Goal: Check status: Check status

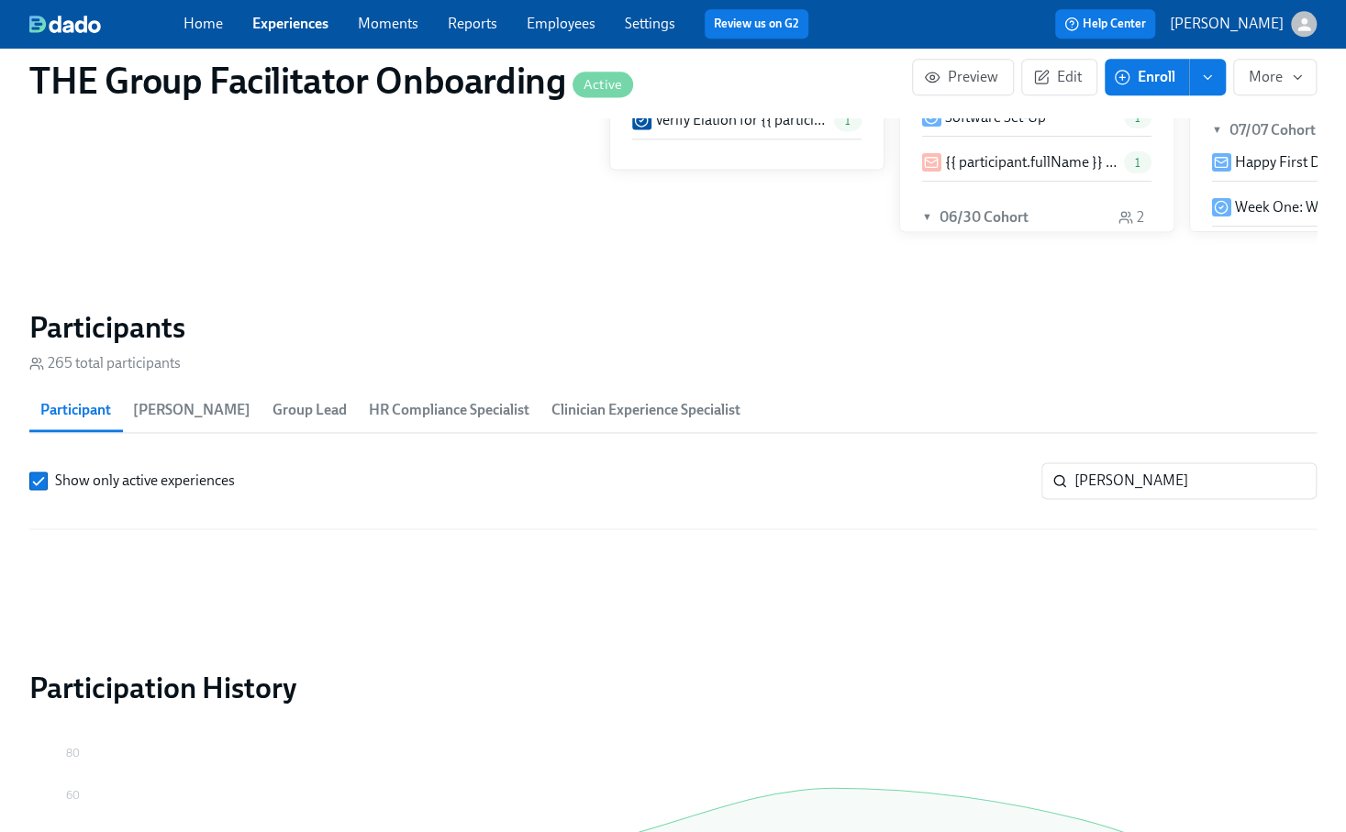
scroll to position [0, 26729]
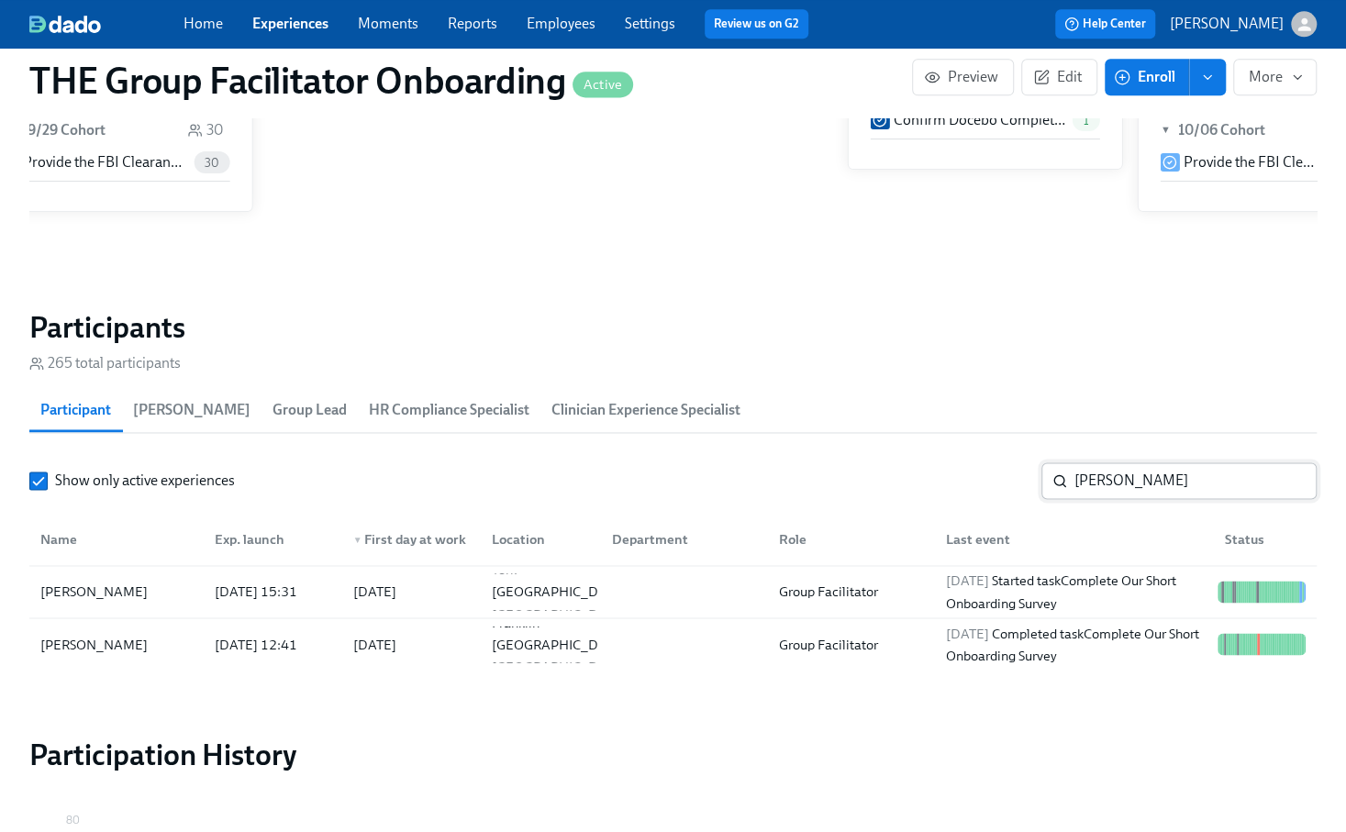
click at [1115, 483] on input "[PERSON_NAME]" at bounding box center [1196, 480] width 242 height 37
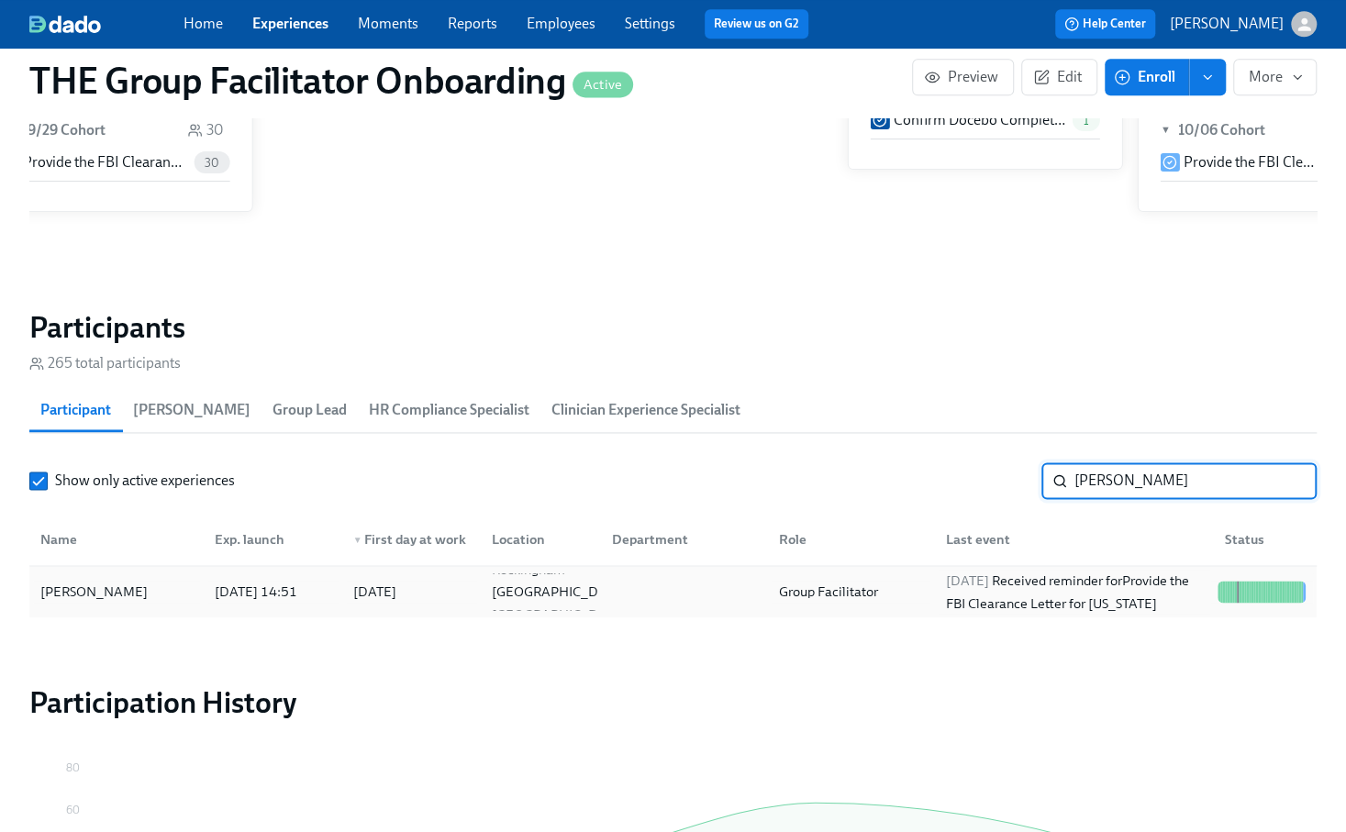
type input "[PERSON_NAME]"
click at [1097, 575] on div "[DATE] Received reminder for Provide the FBI Clearance Letter for [US_STATE]" at bounding box center [1074, 592] width 273 height 44
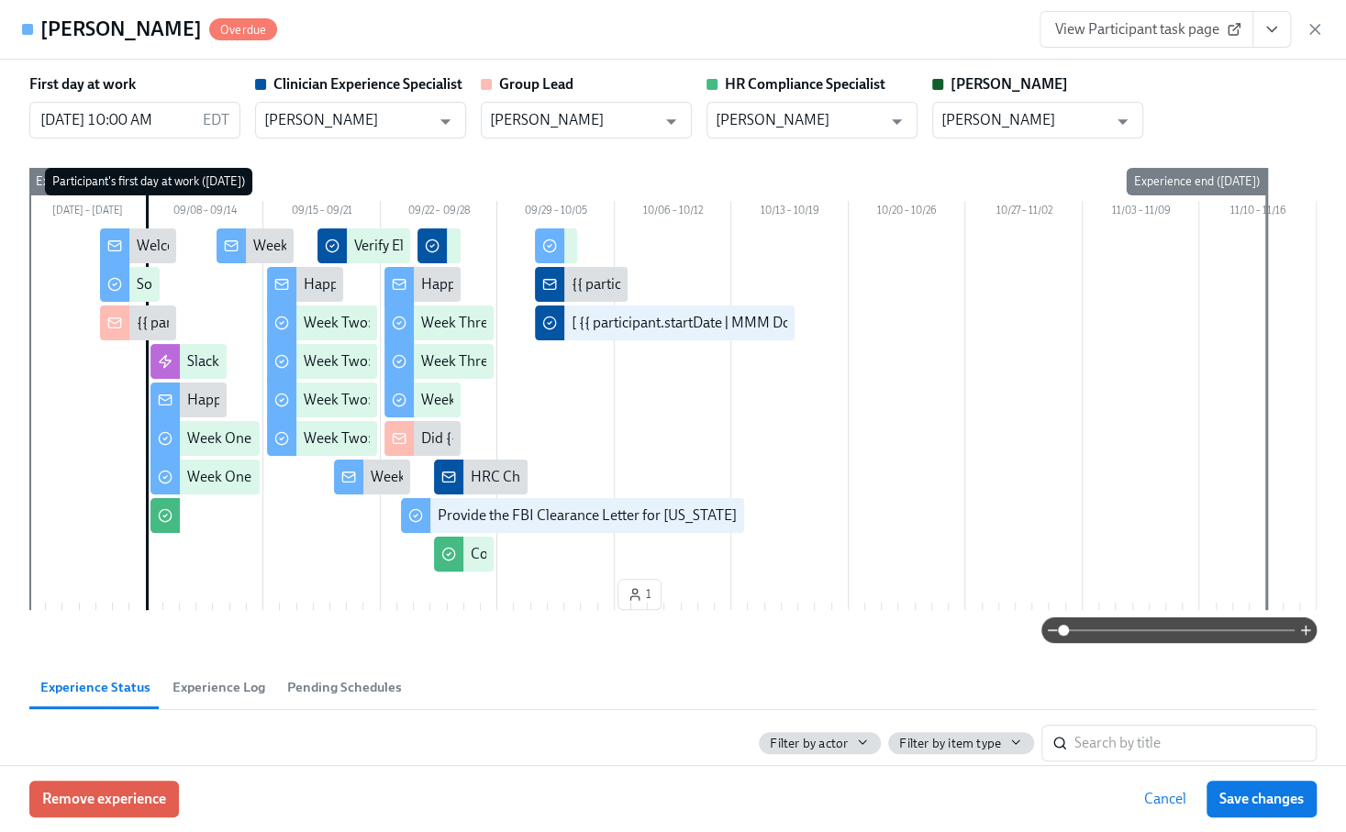
click at [1275, 19] on button "View task page" at bounding box center [1272, 29] width 39 height 37
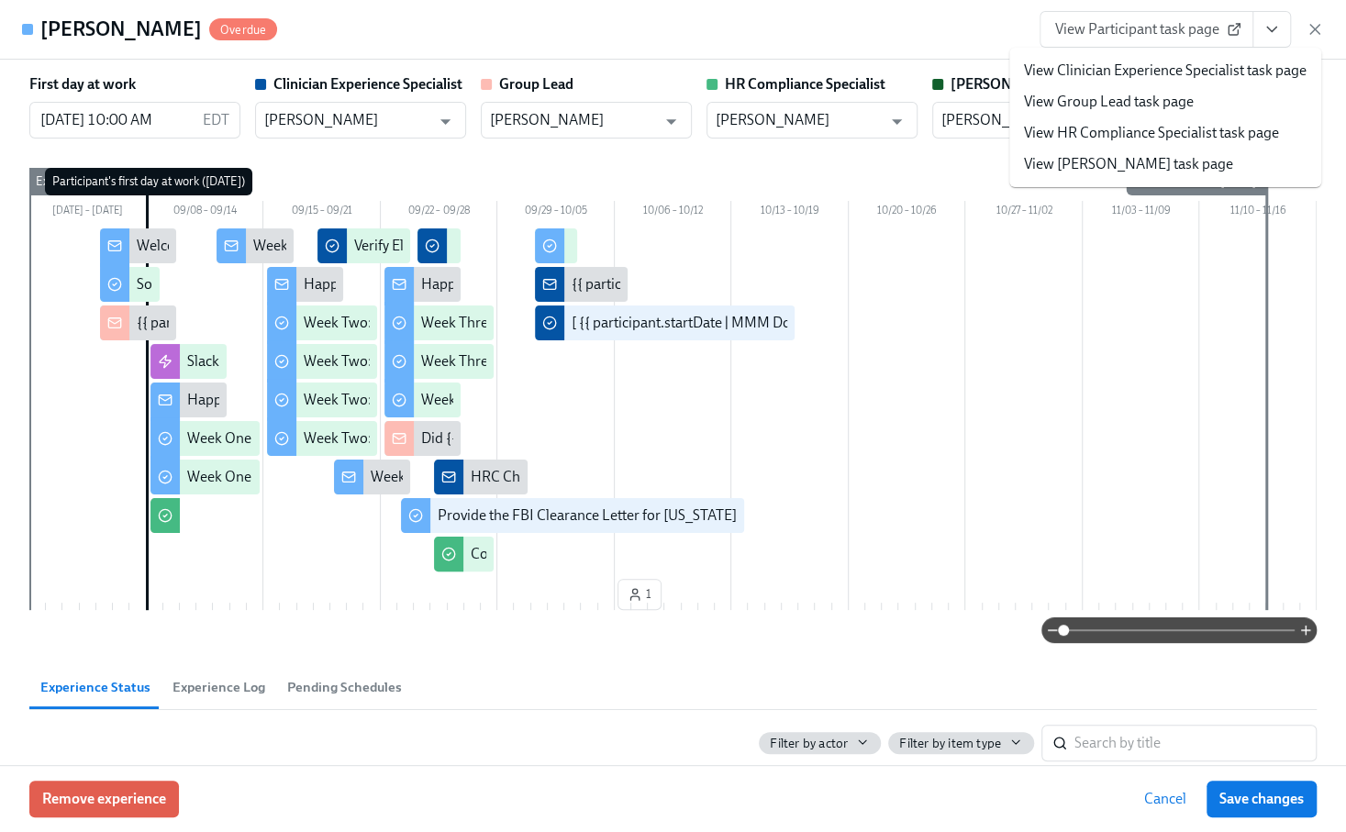
click at [1200, 70] on link "View Clinician Experience Specialist task page" at bounding box center [1165, 71] width 283 height 20
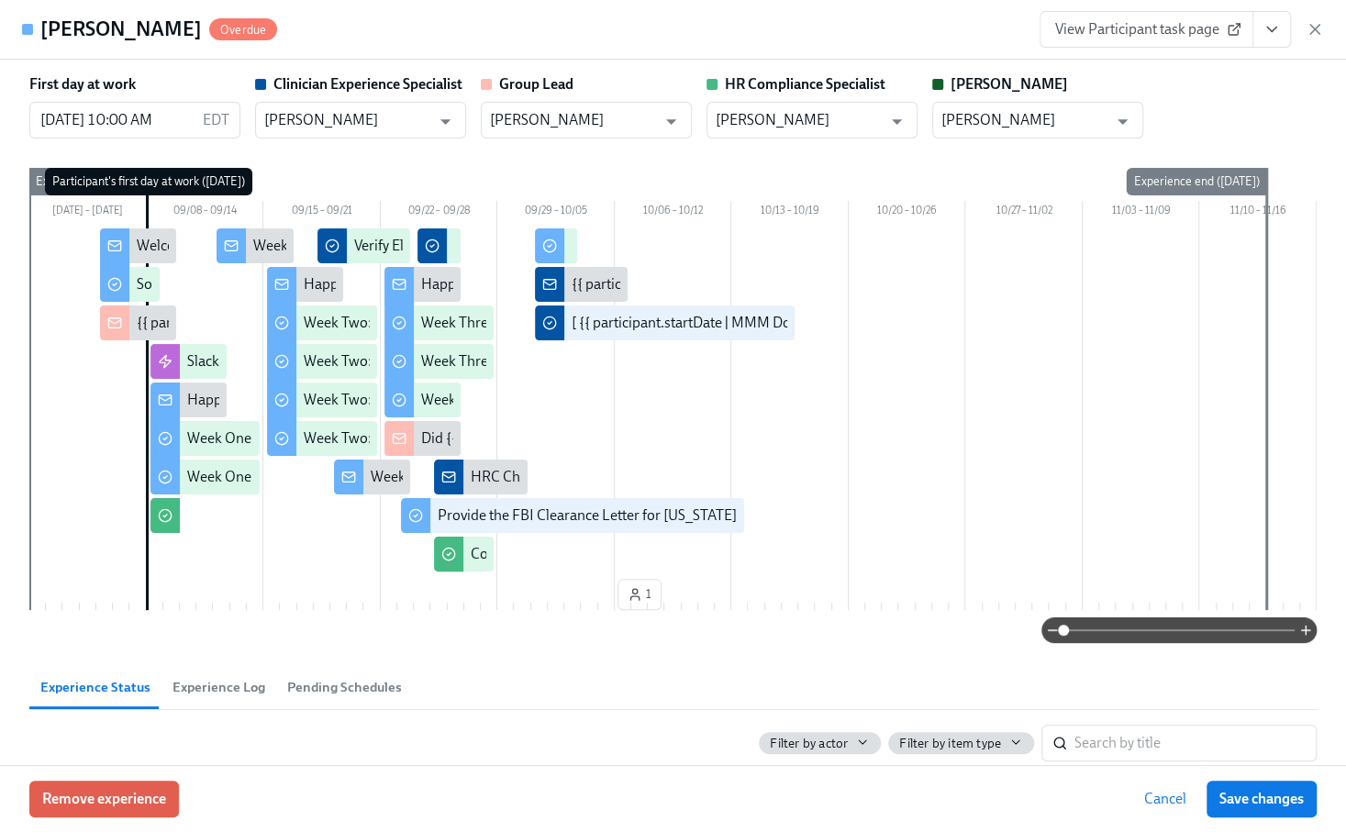
click at [946, 21] on div "[PERSON_NAME] Overdue View Participant task page" at bounding box center [673, 30] width 1346 height 60
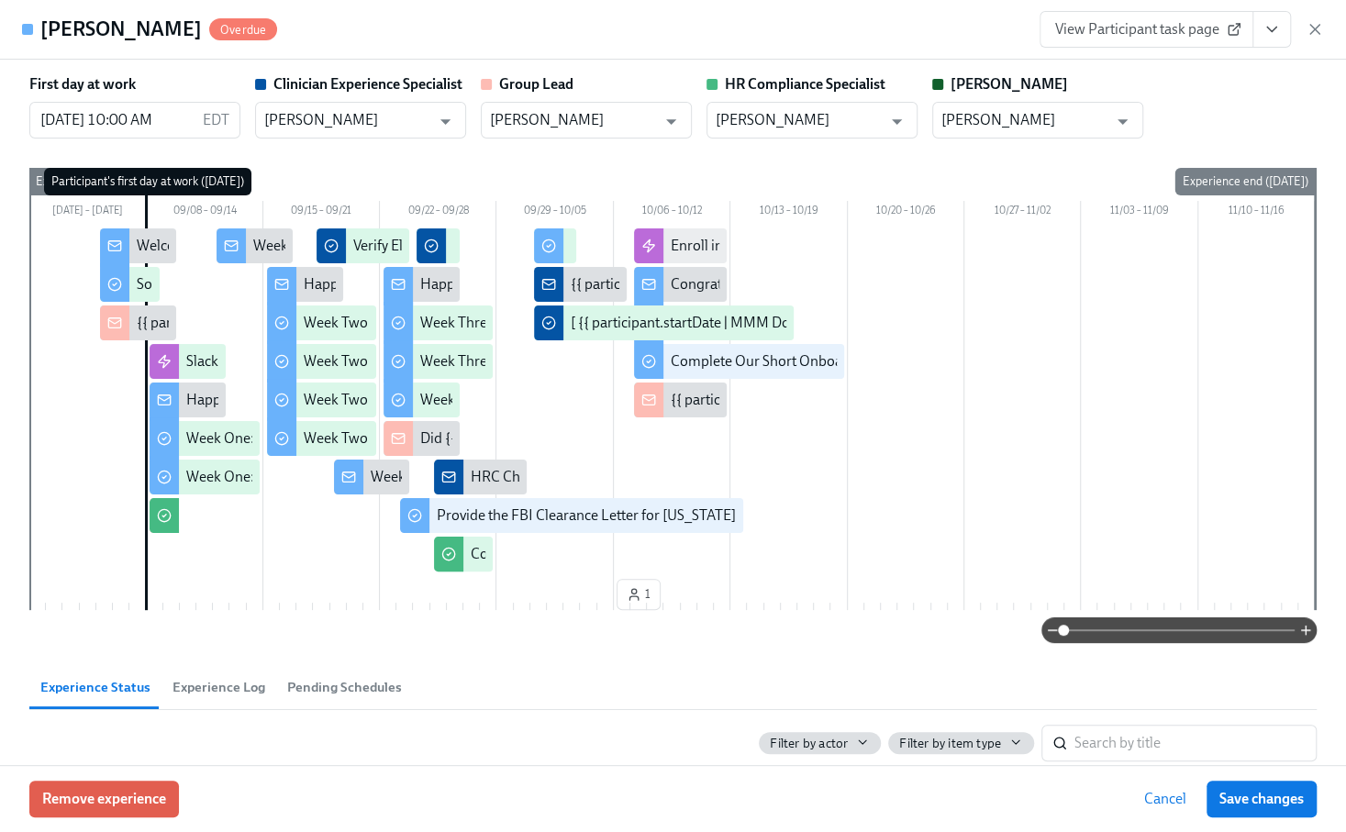
click at [1317, 30] on icon "button" at bounding box center [1315, 29] width 18 height 18
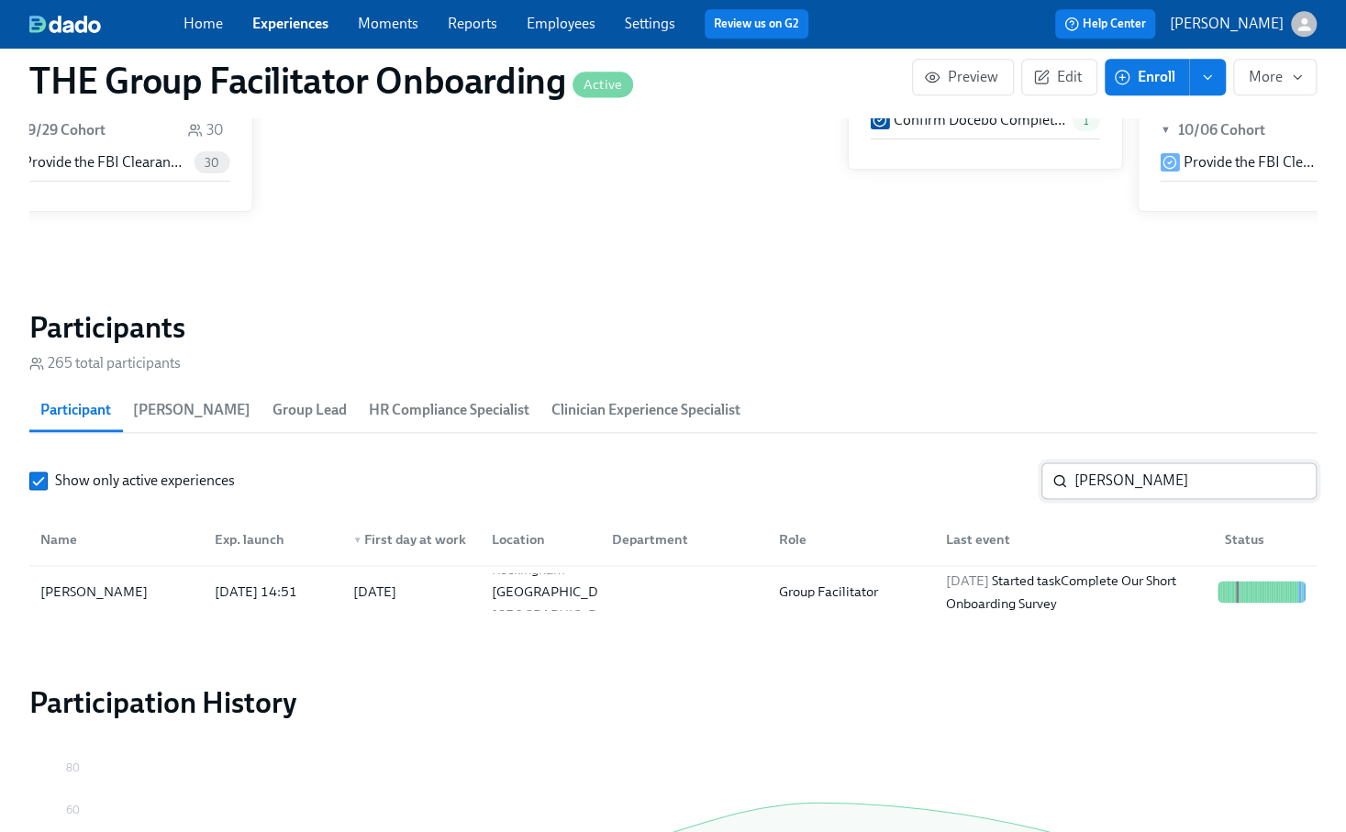
click at [1287, 481] on input "[PERSON_NAME]" at bounding box center [1196, 480] width 242 height 37
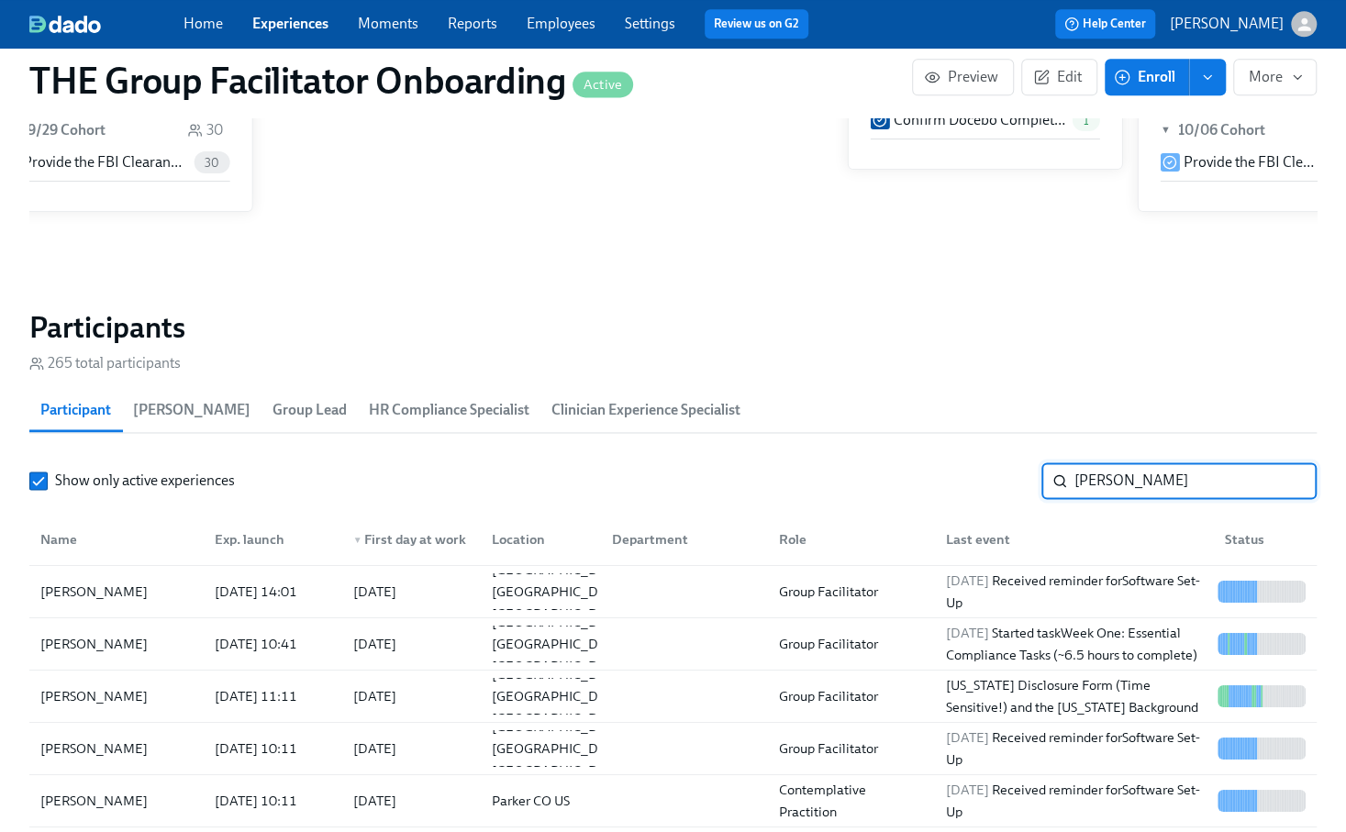
scroll to position [0, 27115]
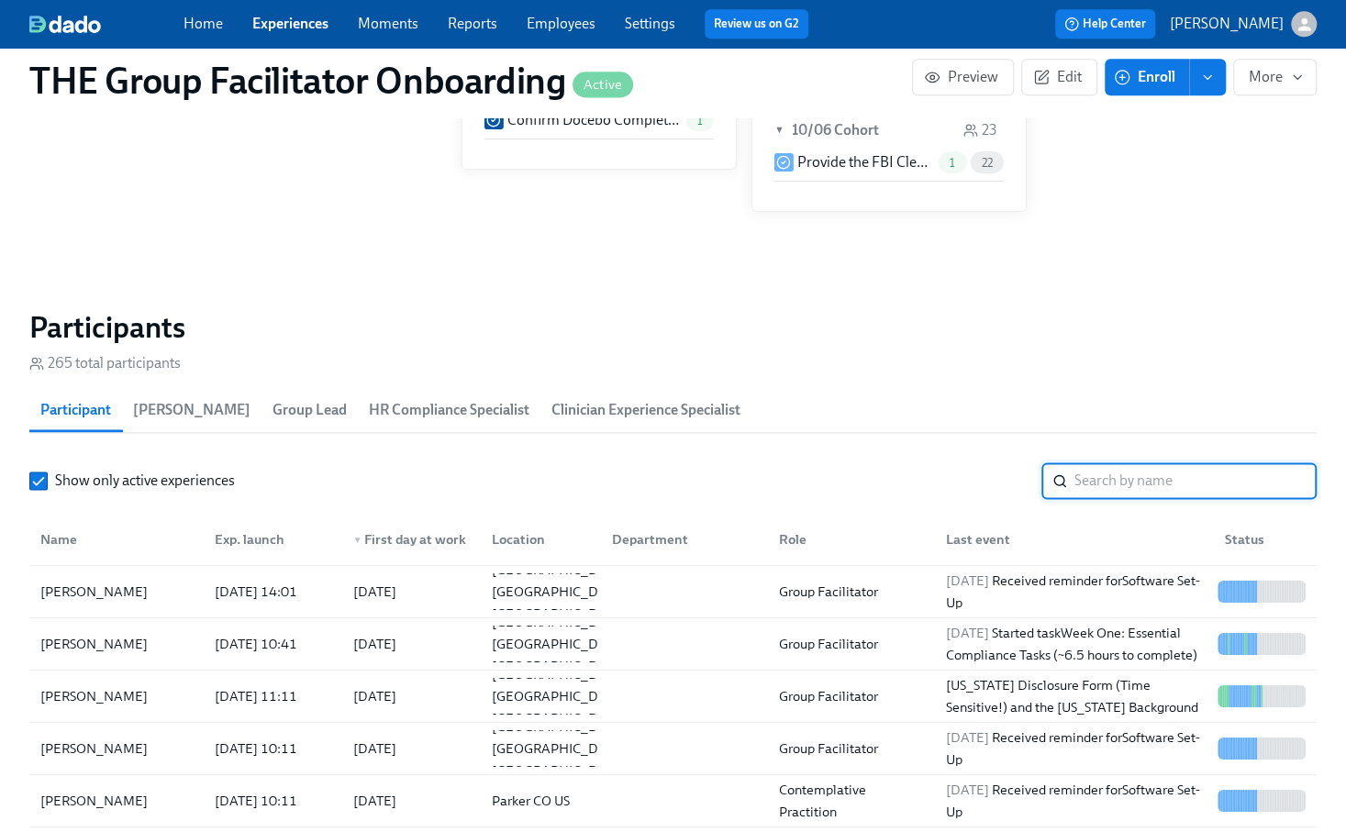
click at [773, 439] on section "Participants 265 total participants Participant [PERSON_NAME] Group Lead HR Com…" at bounding box center [672, 640] width 1287 height 663
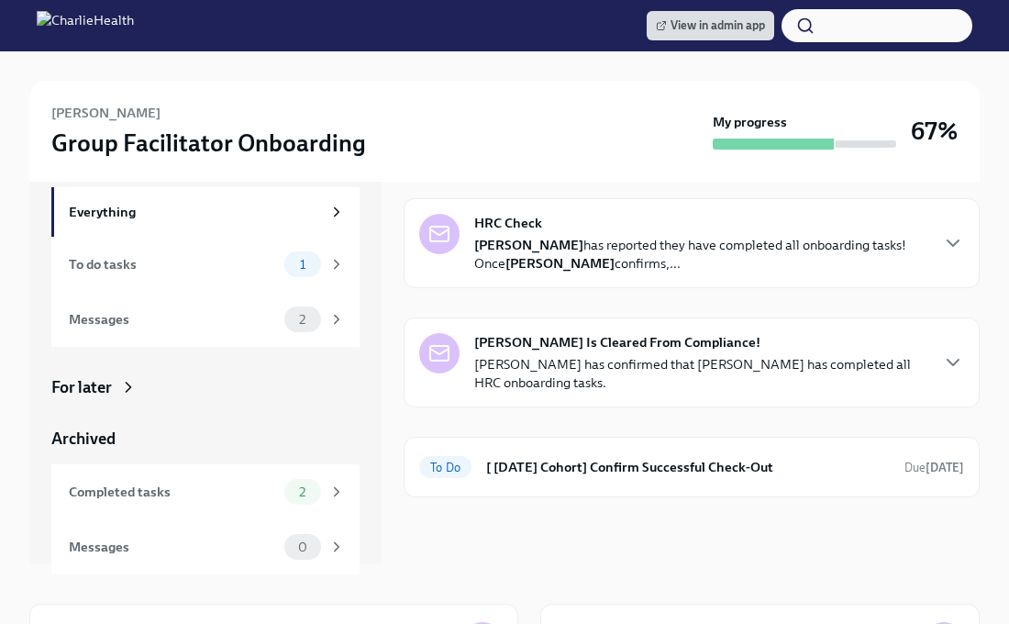
scroll to position [10, 0]
click at [493, 454] on div "To Do [ Sep 8th Cohort] Confirm Successful Check-Out Due in 9 days" at bounding box center [691, 466] width 545 height 29
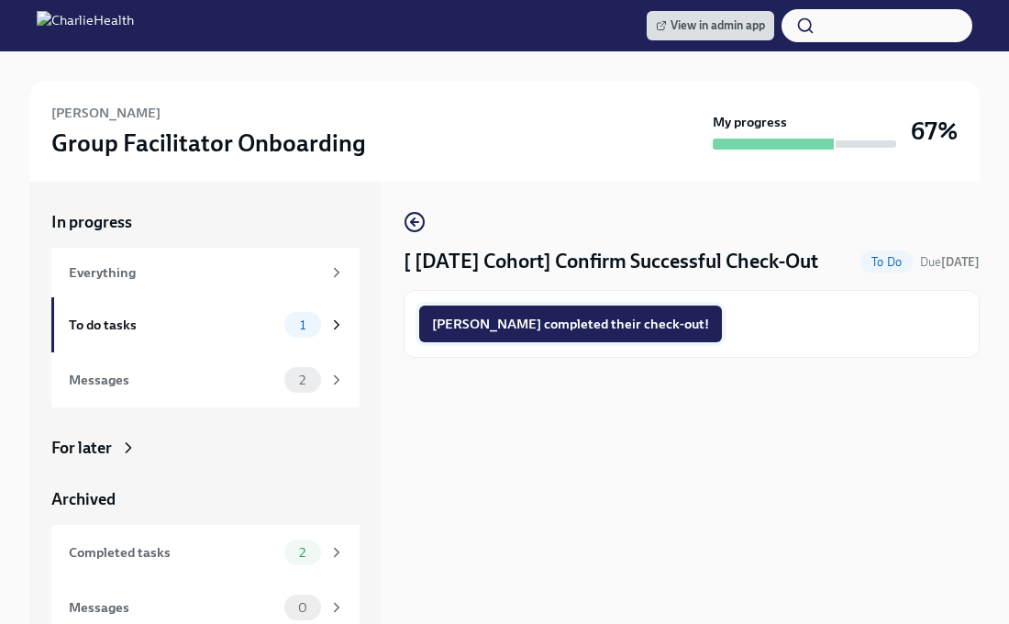
click at [508, 325] on span "Megan completed their check-out!" at bounding box center [570, 324] width 277 height 18
